Goal: Task Accomplishment & Management: Complete application form

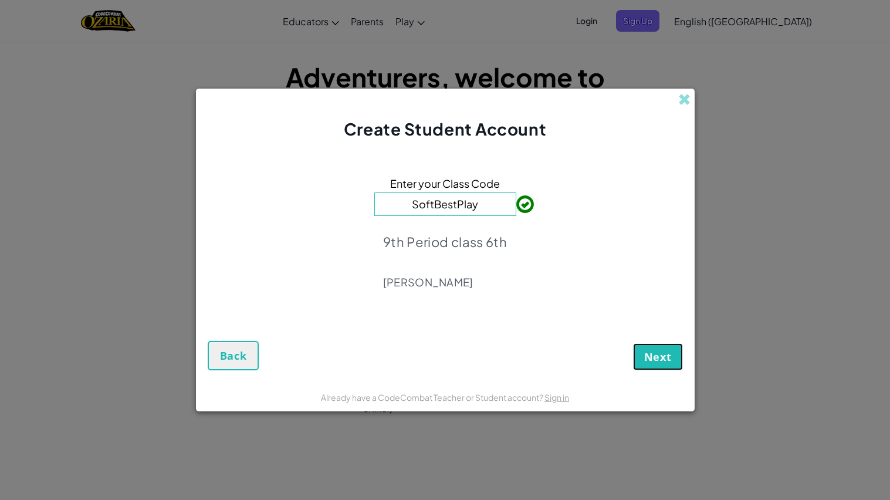
click at [649, 361] on span "Next" at bounding box center [658, 357] width 28 height 14
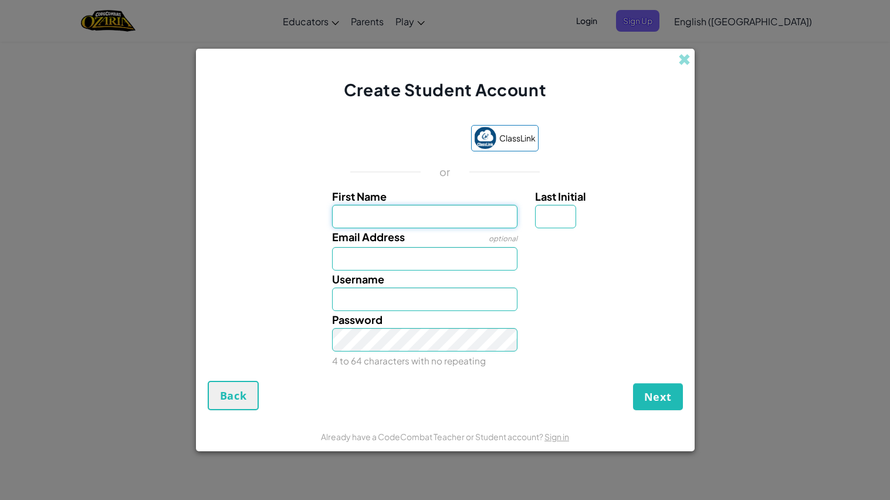
click at [477, 214] on input "First Name" at bounding box center [424, 216] width 185 height 23
type input "A"
click at [423, 216] on input "A" at bounding box center [424, 216] width 185 height 23
type input "Avalyn"
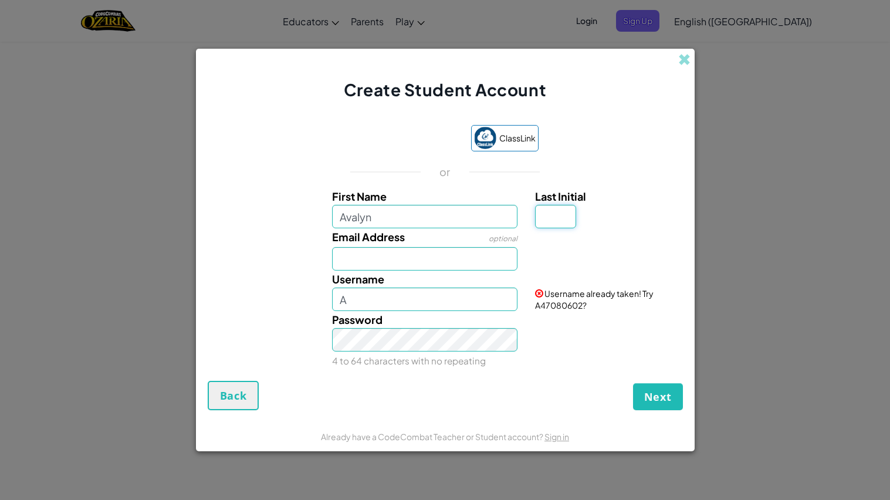
click at [566, 214] on input "Last Initial" at bounding box center [555, 216] width 41 height 23
type input "Avalyn"
type input "A"
click at [481, 303] on input "Avalyn" at bounding box center [424, 298] width 185 height 23
type input "A"
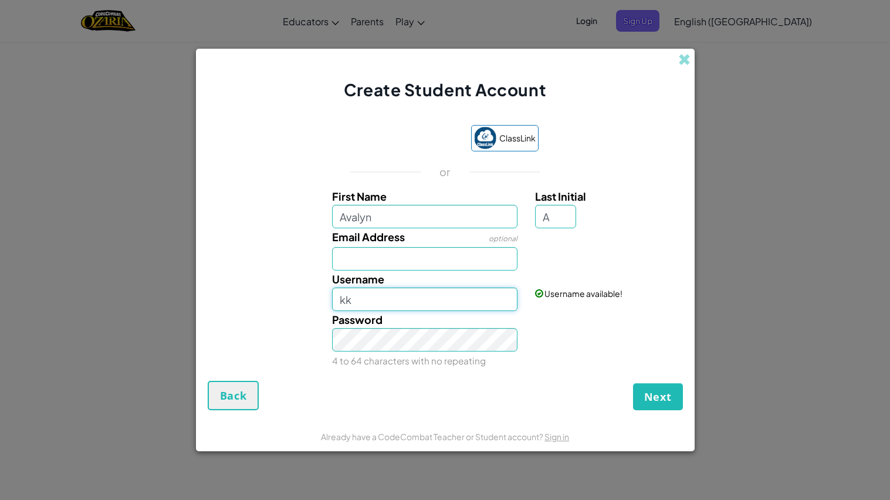
type input "k"
click at [423, 250] on input "Email Address" at bounding box center [424, 258] width 185 height 23
click at [363, 297] on input "cat" at bounding box center [424, 298] width 185 height 23
click at [423, 266] on input "Email Address" at bounding box center [424, 258] width 185 height 23
click at [374, 311] on label "Password" at bounding box center [357, 319] width 50 height 17
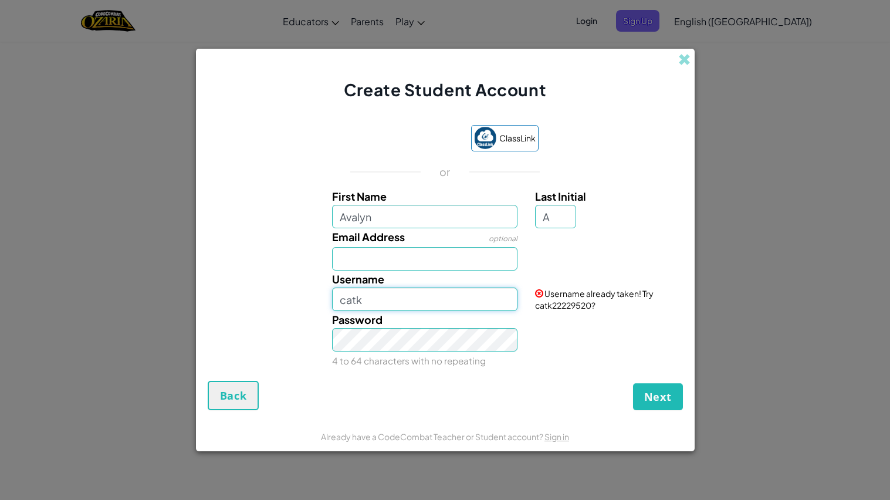
click at [395, 301] on input "catk" at bounding box center [424, 298] width 185 height 23
type input "c"
click at [408, 266] on input "Email Address" at bounding box center [424, 258] width 185 height 23
click at [374, 305] on input "badckitty" at bounding box center [424, 298] width 185 height 23
click at [419, 297] on input "badckitty" at bounding box center [424, 298] width 185 height 23
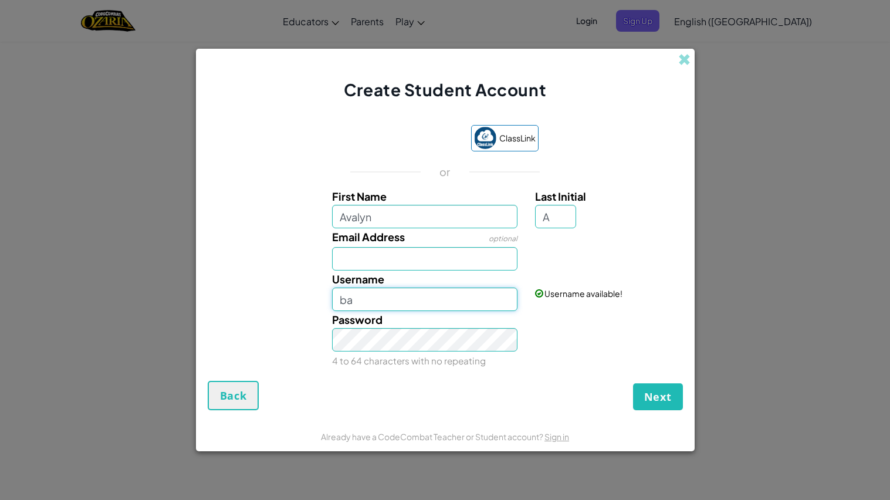
type input "b"
type input "FlufffyWolf"
click at [469, 263] on input "Email Address" at bounding box center [424, 258] width 185 height 23
click at [668, 399] on span "Next" at bounding box center [658, 396] width 28 height 14
type input "a"
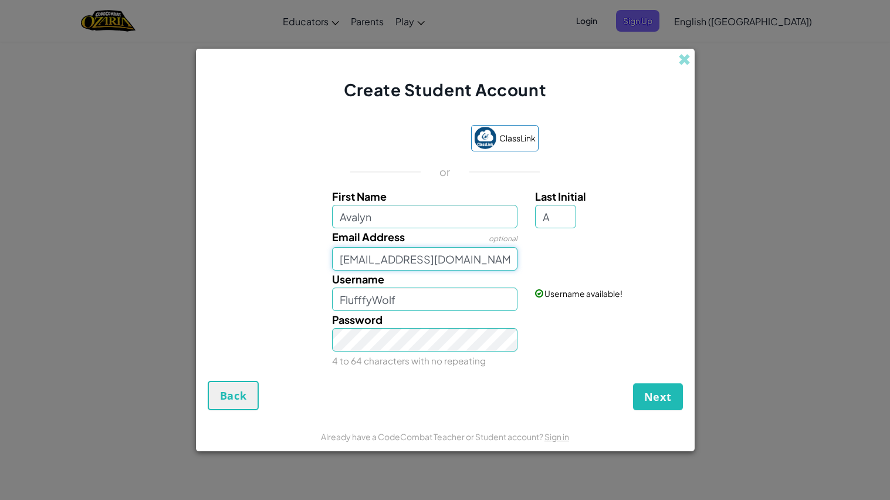
type input "[EMAIL_ADDRESS][DOMAIN_NAME]"
click at [659, 392] on span "Next" at bounding box center [658, 396] width 28 height 14
click at [658, 250] on link "Sign in" at bounding box center [657, 251] width 25 height 11
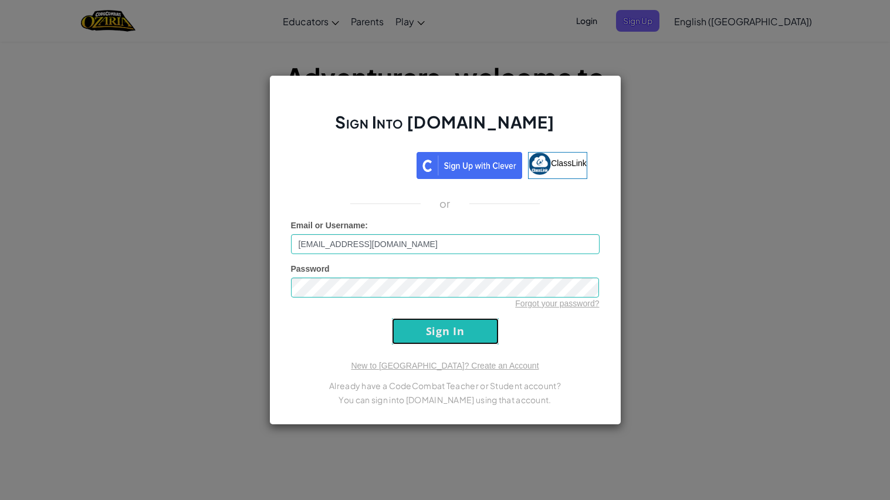
click at [485, 323] on input "Sign In" at bounding box center [445, 331] width 107 height 26
